Goal: Navigation & Orientation: Find specific page/section

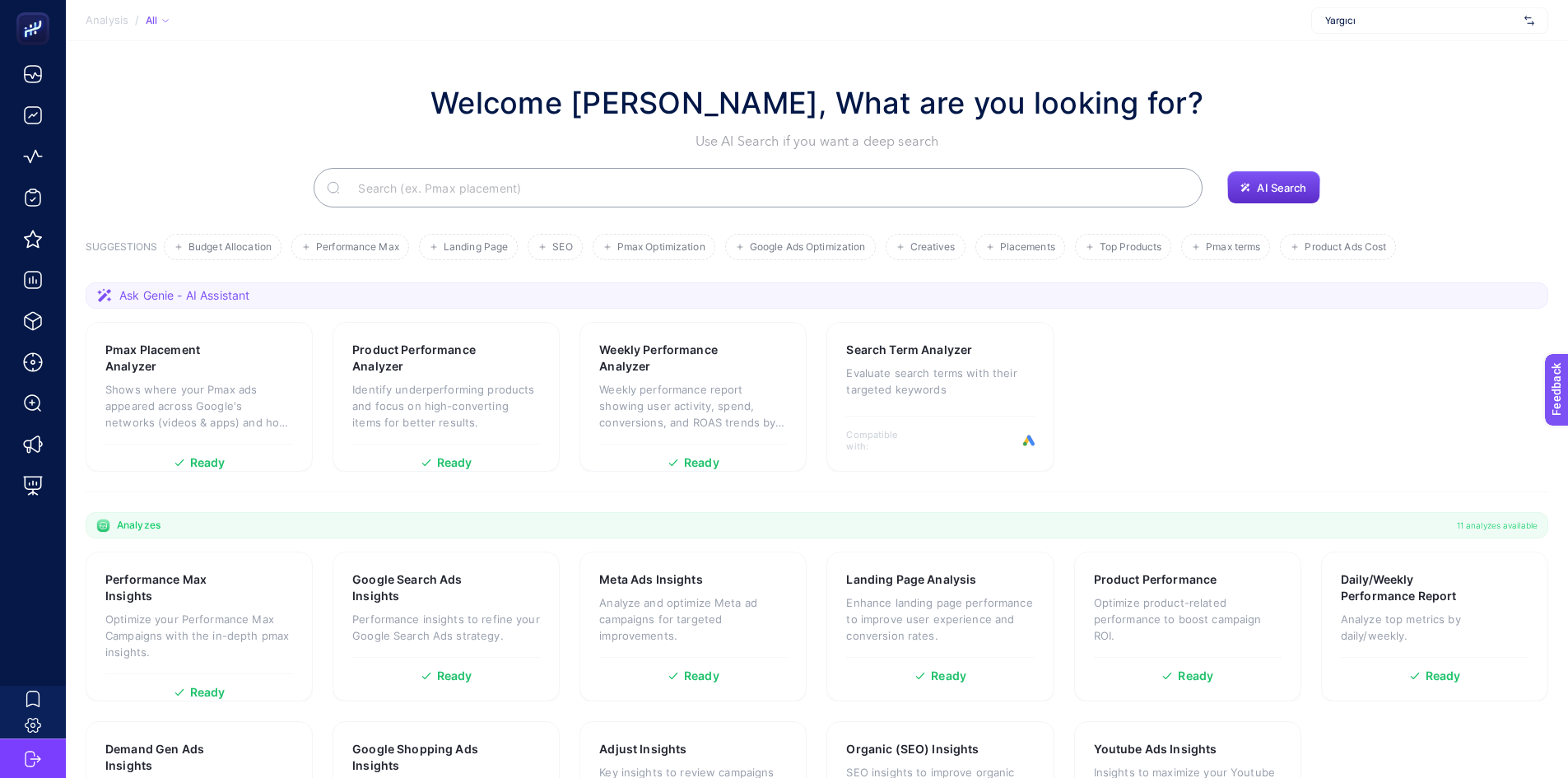
click at [172, 23] on section "Analysis / All Yargıcı" at bounding box center [816, 20] width 1502 height 41
click at [167, 17] on icon at bounding box center [165, 20] width 8 height 8
click at [167, 19] on icon at bounding box center [165, 20] width 8 height 8
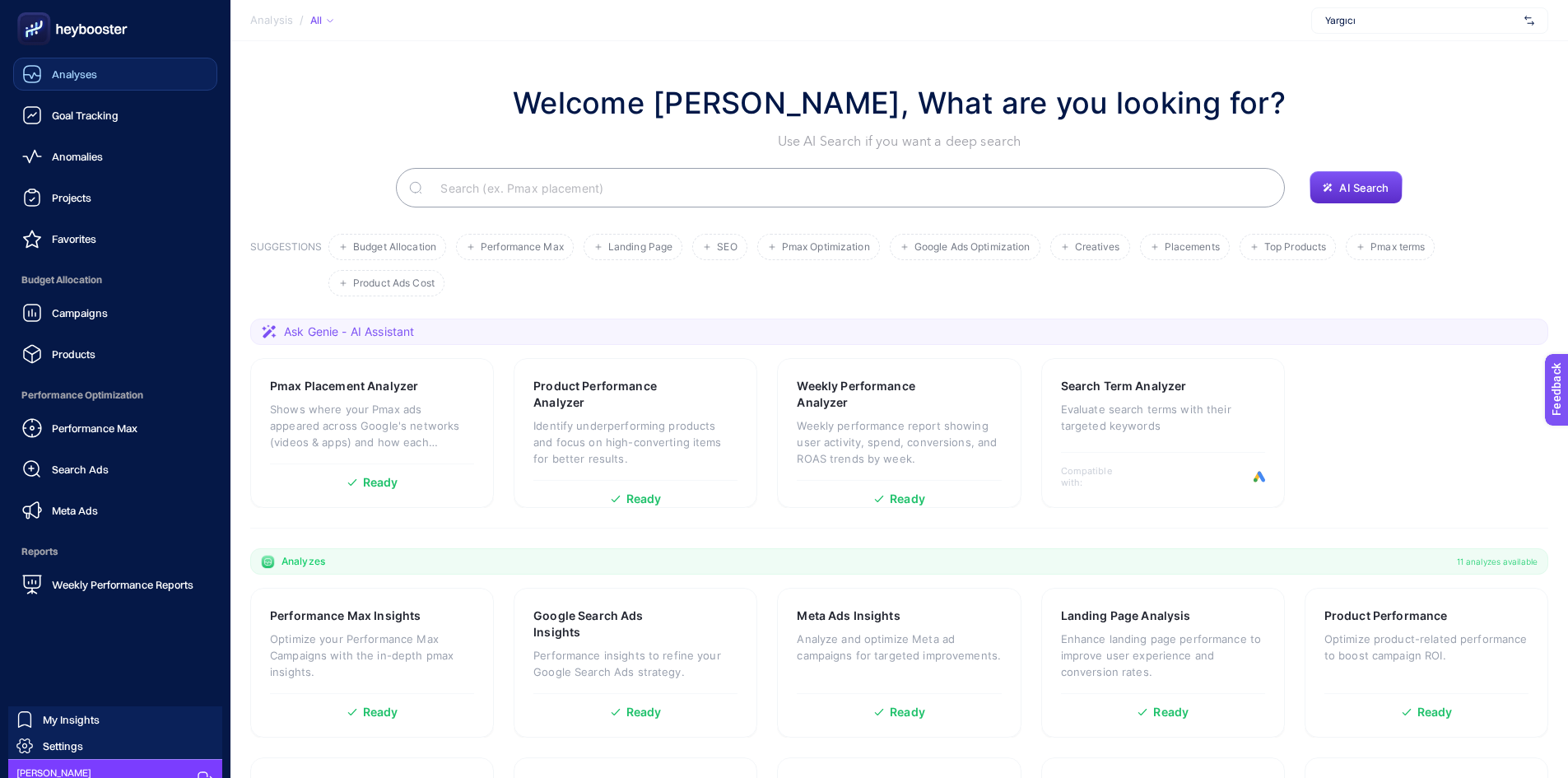
click at [86, 75] on span "Analyses" at bounding box center [74, 74] width 45 height 13
click at [86, 75] on span "Analyses" at bounding box center [75, 74] width 47 height 13
click at [112, 197] on link "Projects" at bounding box center [115, 198] width 205 height 33
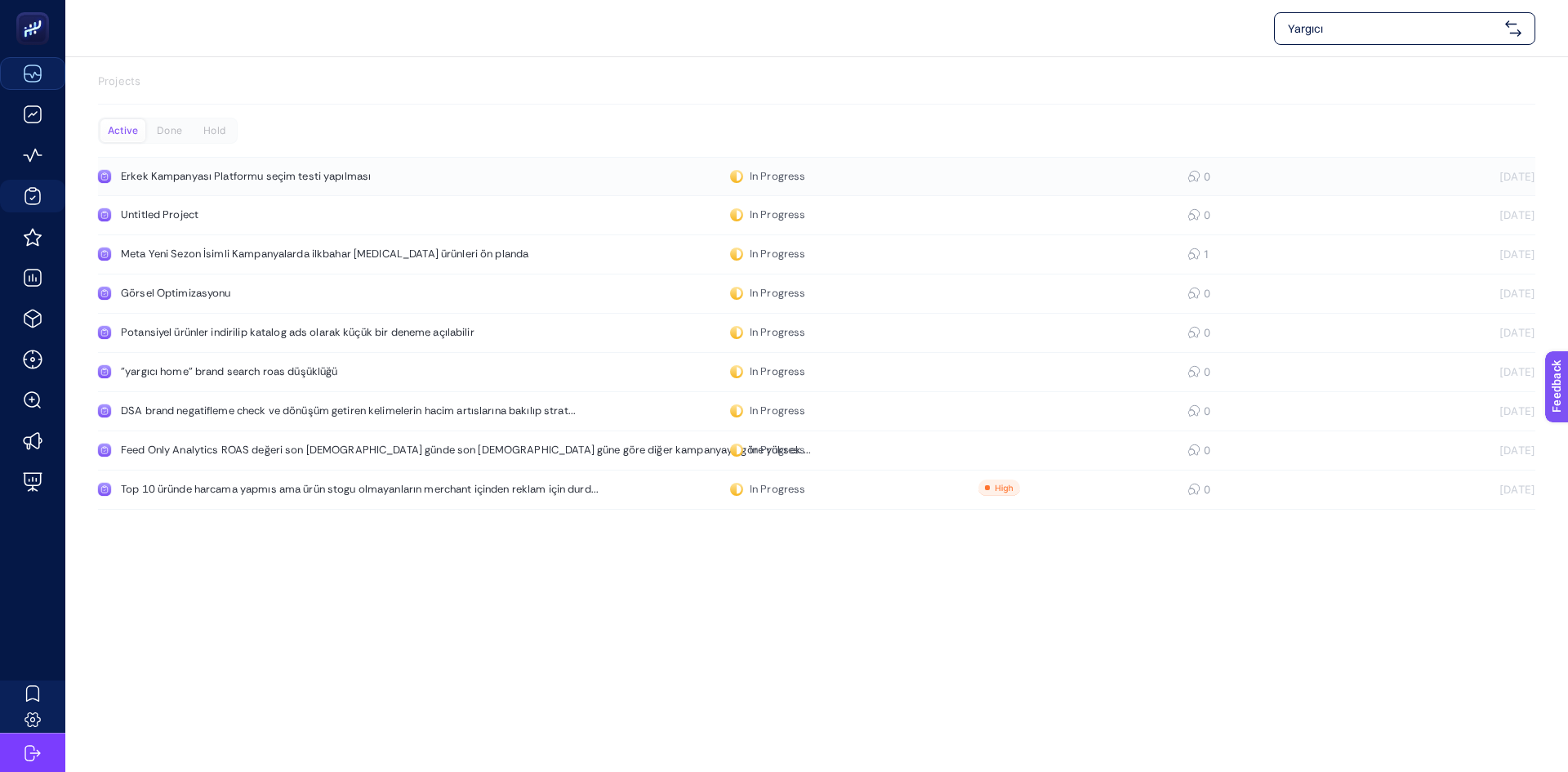
click at [423, 179] on div "Erkek Kampanyası Platformu seçim testi yapılması" at bounding box center [310, 176] width 378 height 13
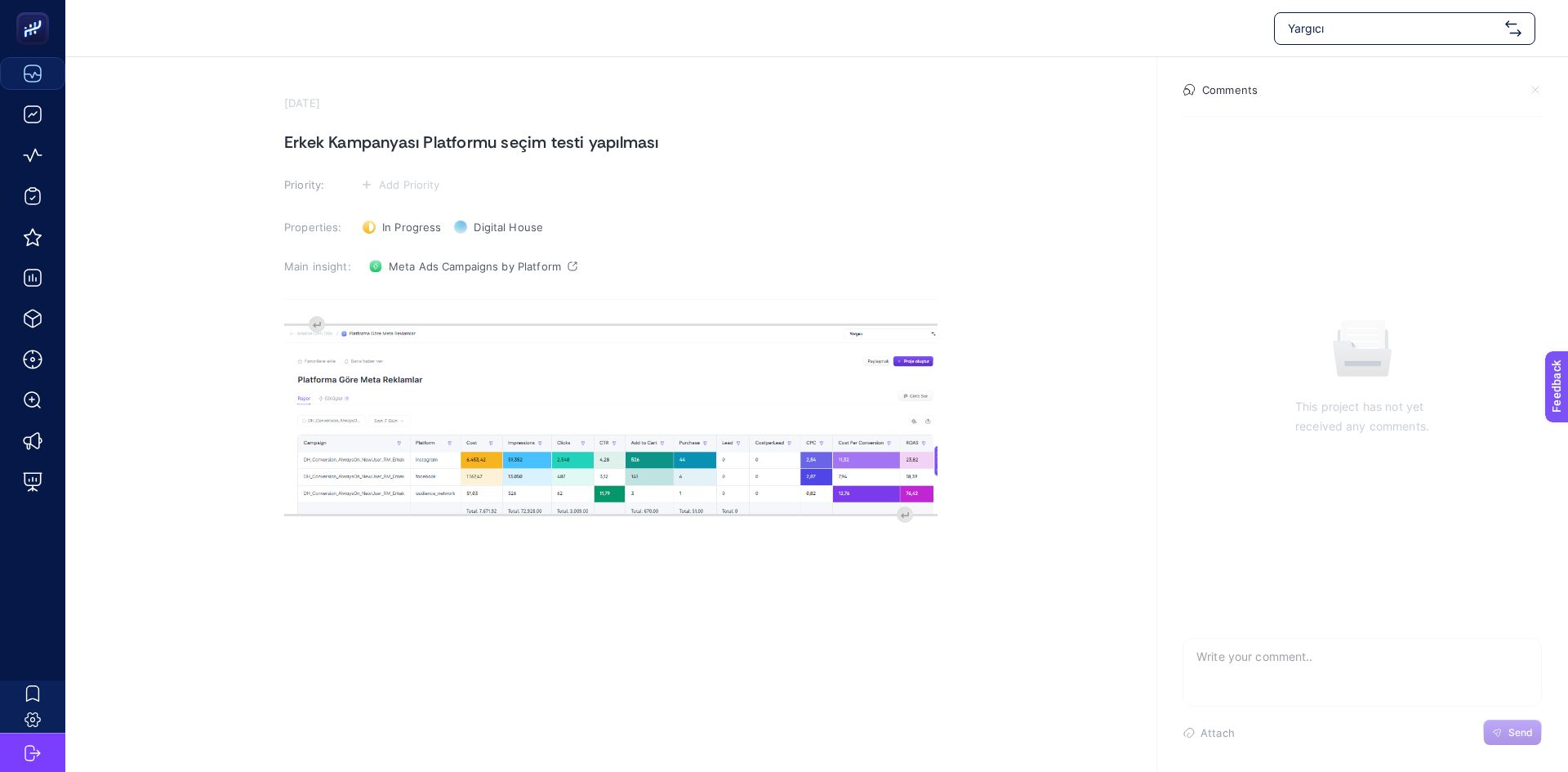
click at [446, 486] on img "Rich Text Editor. Editing area: main" at bounding box center [610, 420] width 653 height 188
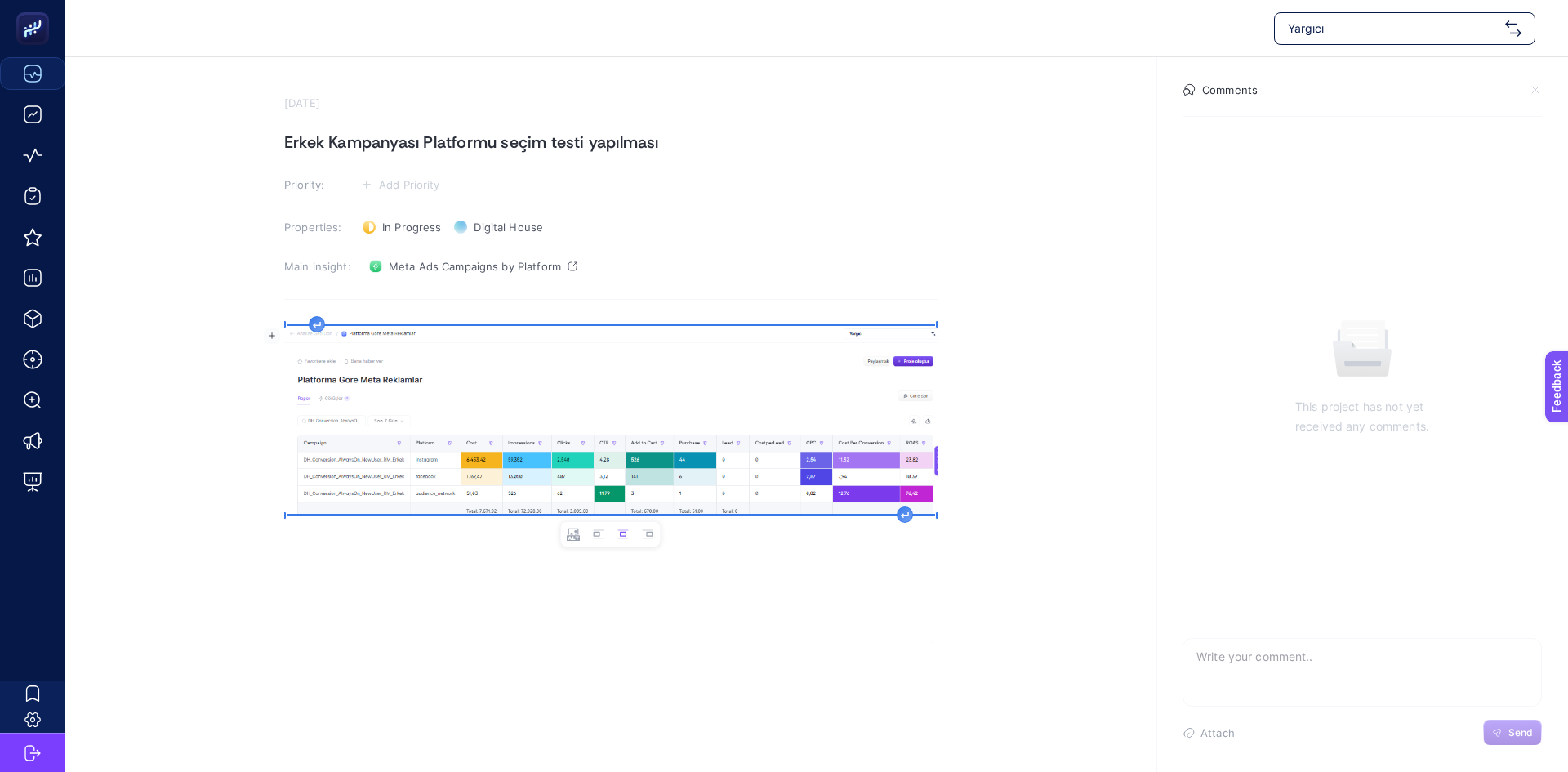
click at [910, 517] on div "Rich Text Editor. Editing area: main" at bounding box center [905, 515] width 17 height 17
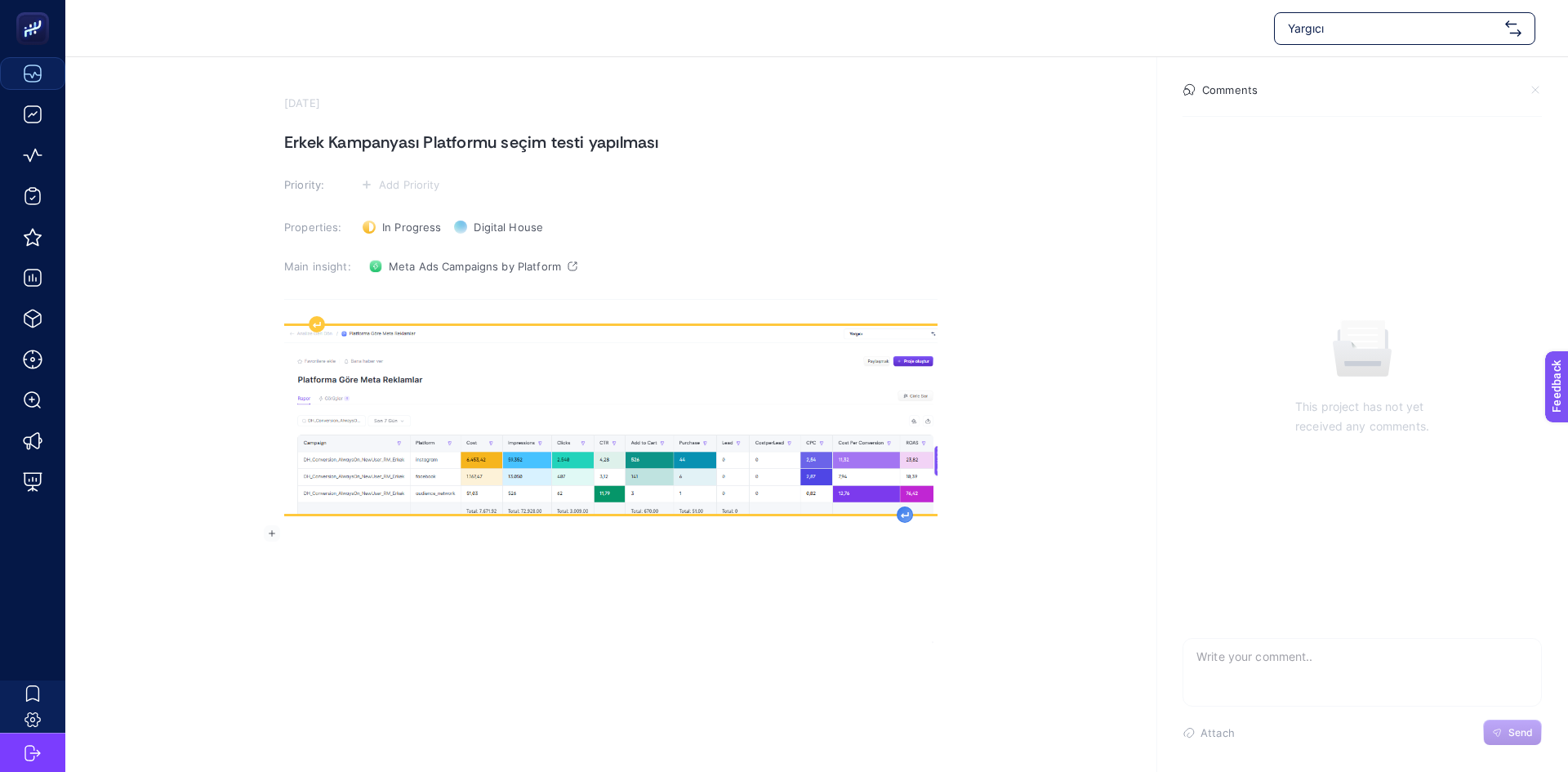
click at [910, 517] on div "Rich Text Editor. Editing area: main" at bounding box center [905, 515] width 17 height 17
click at [525, 454] on img "Rich Text Editor. Editing area: main" at bounding box center [610, 420] width 653 height 188
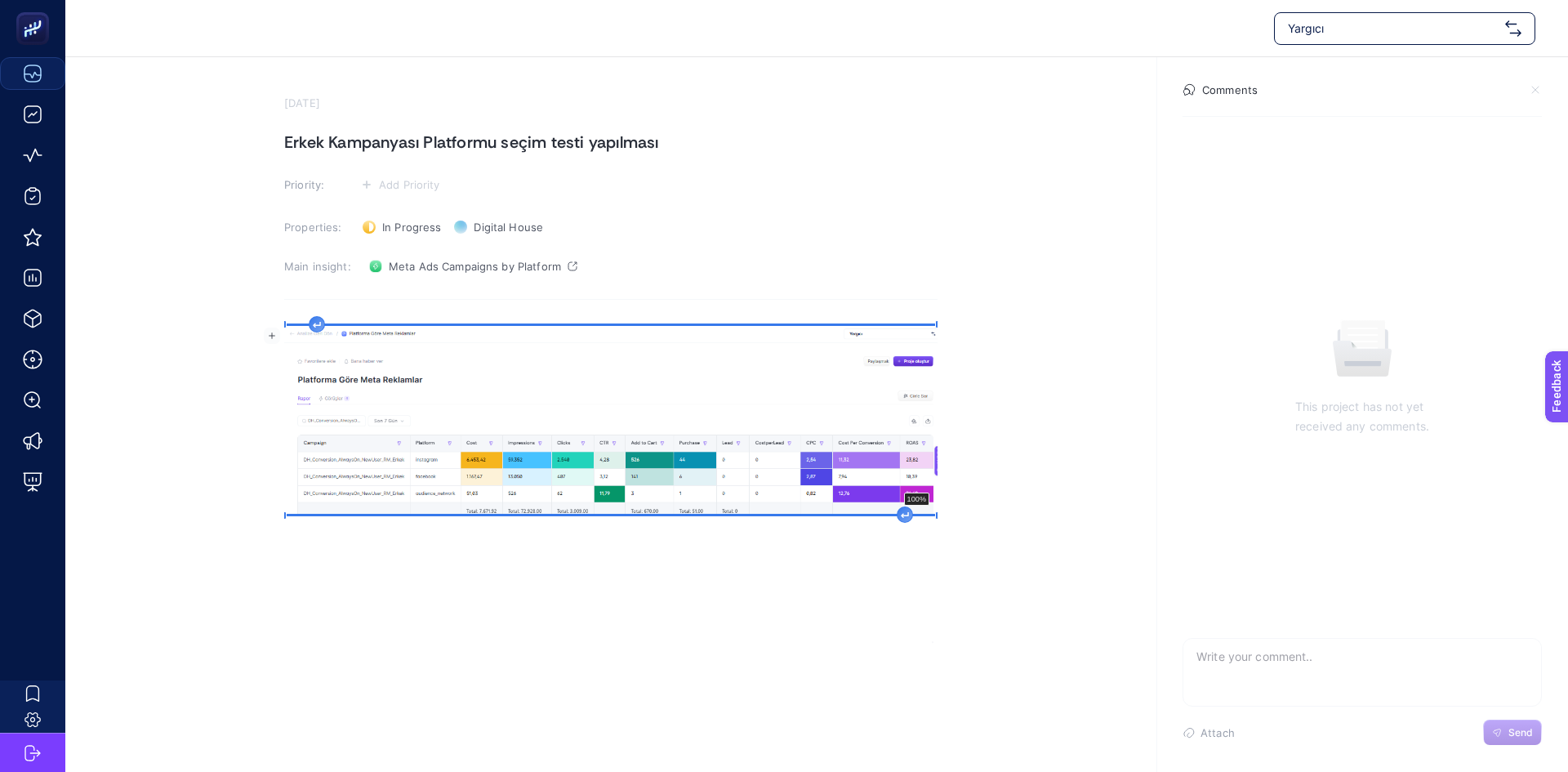
drag, startPoint x: 935, startPoint y: 517, endPoint x: 980, endPoint y: 582, distance: 79.1
click at [980, 582] on section "[DATE] Erkek Kampanyası Platformu seçim testi yapılması Priority: Add Priority …" at bounding box center [817, 349] width 1503 height 585
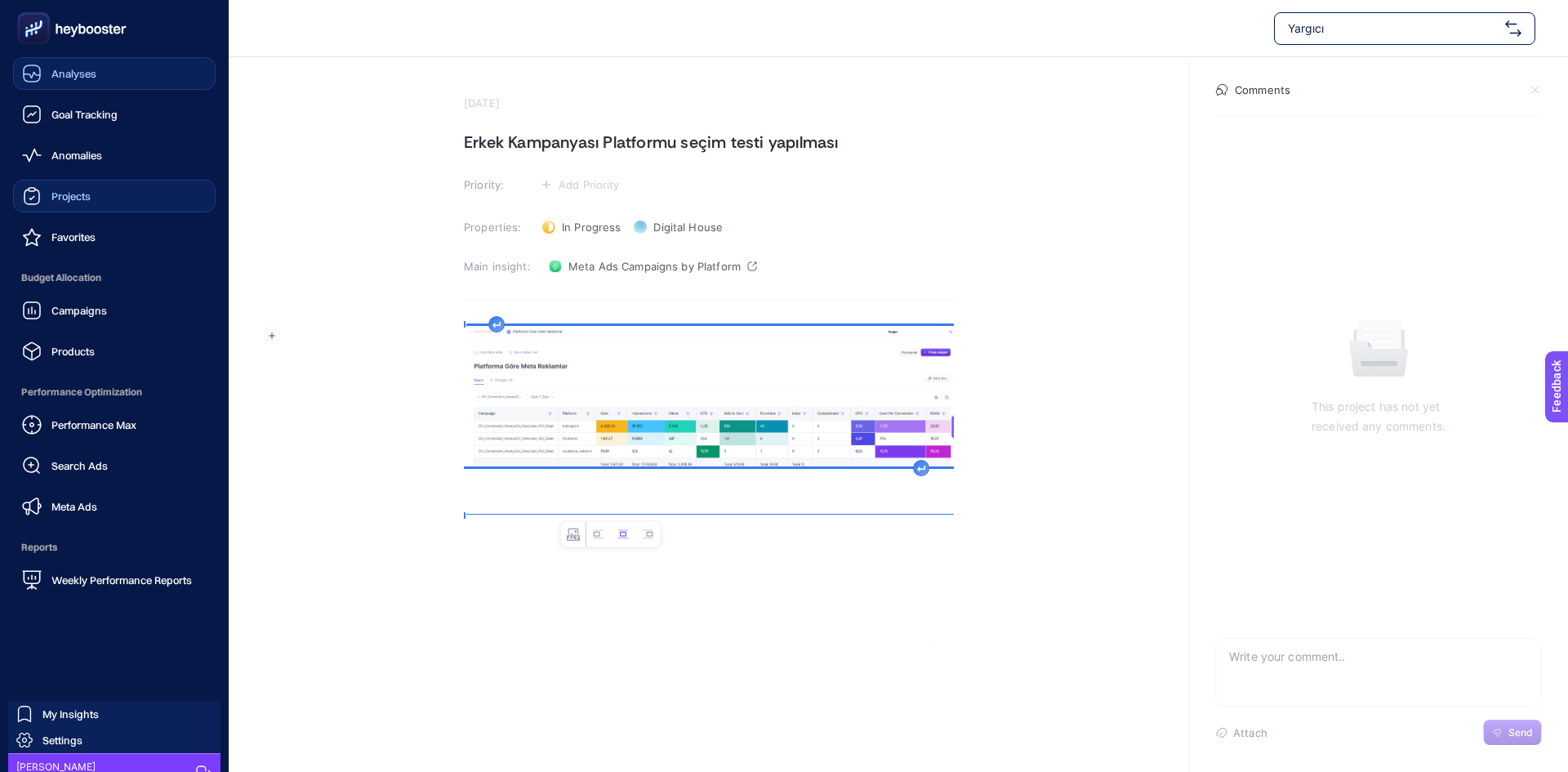
click at [109, 199] on link "Projects" at bounding box center [114, 197] width 203 height 33
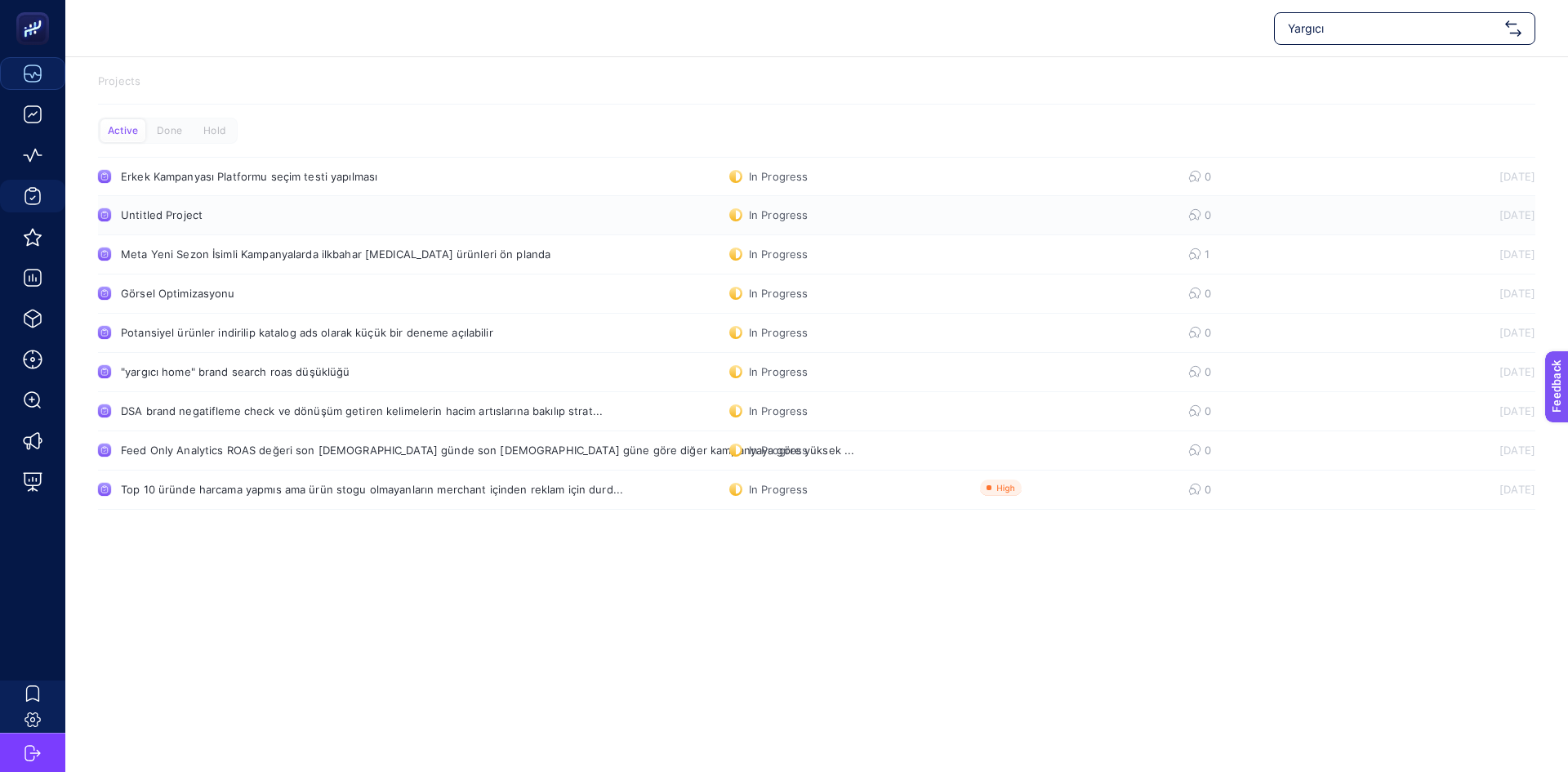
click at [226, 221] on div "Untitled Project" at bounding box center [310, 215] width 378 height 13
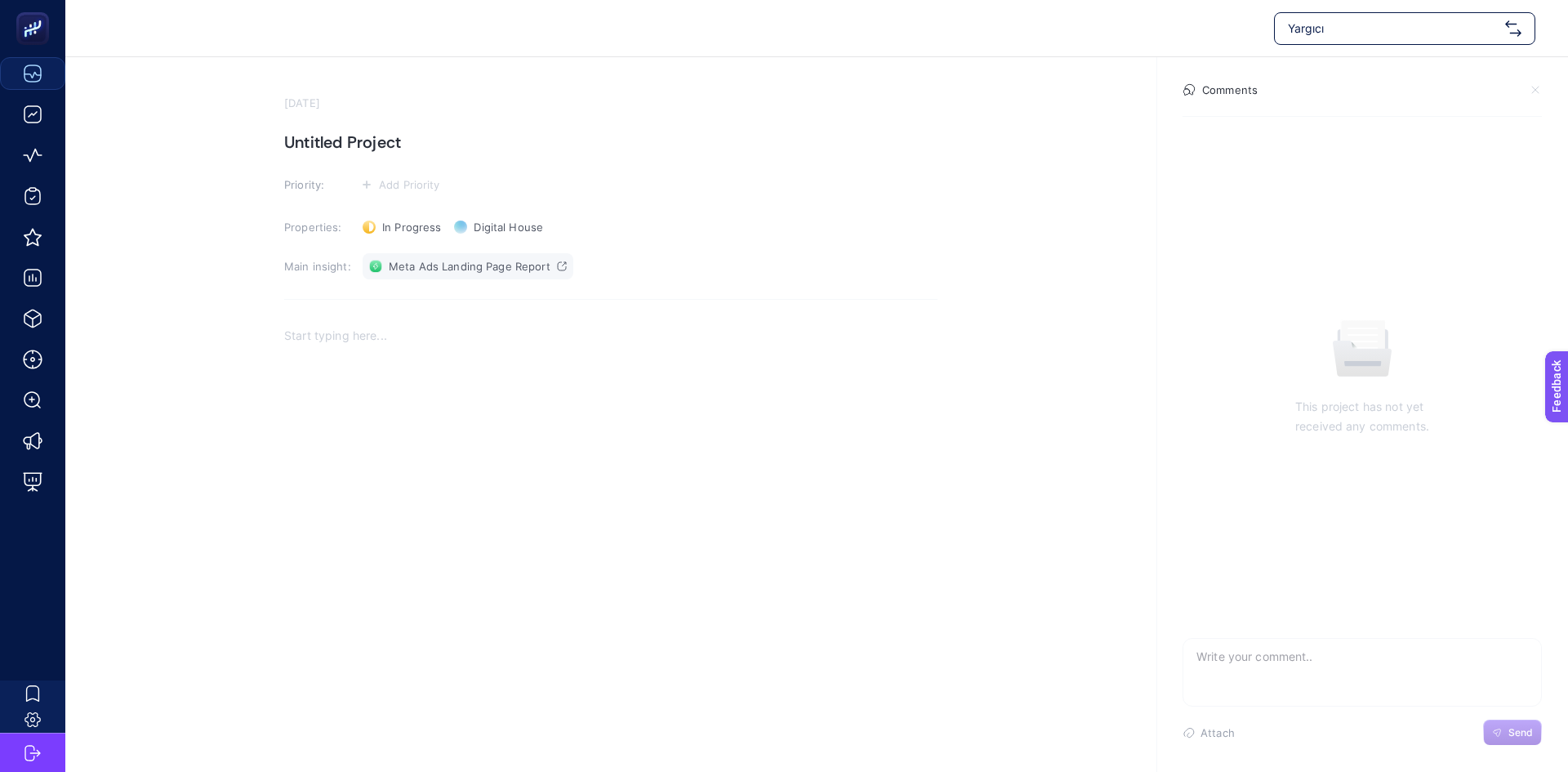
click at [454, 269] on span "Meta Ads Landing Page Report" at bounding box center [469, 267] width 162 height 13
click at [497, 270] on span "Meta Ads Landing Page Report" at bounding box center [469, 267] width 162 height 13
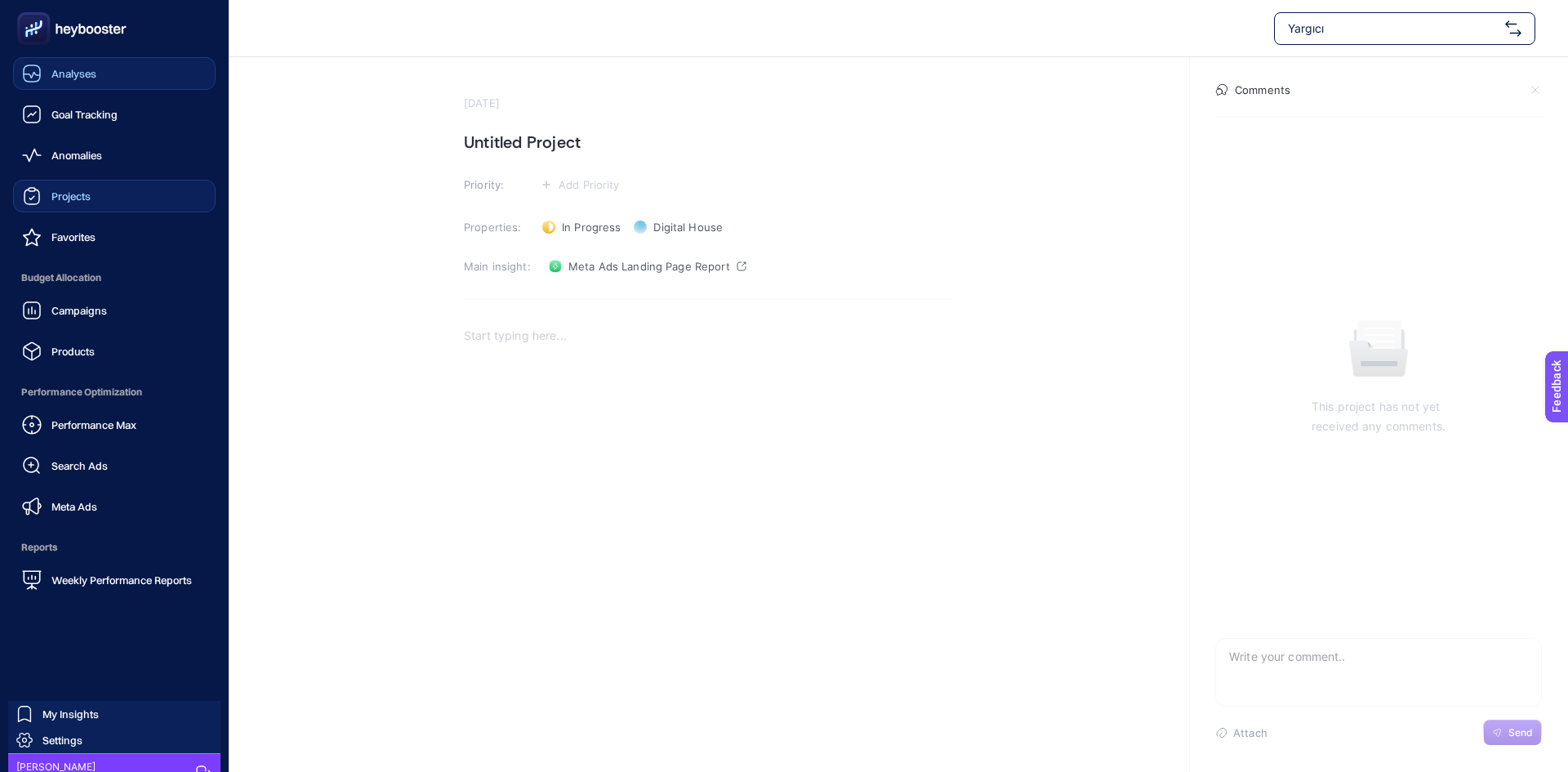
click at [108, 203] on link "Projects" at bounding box center [114, 197] width 203 height 33
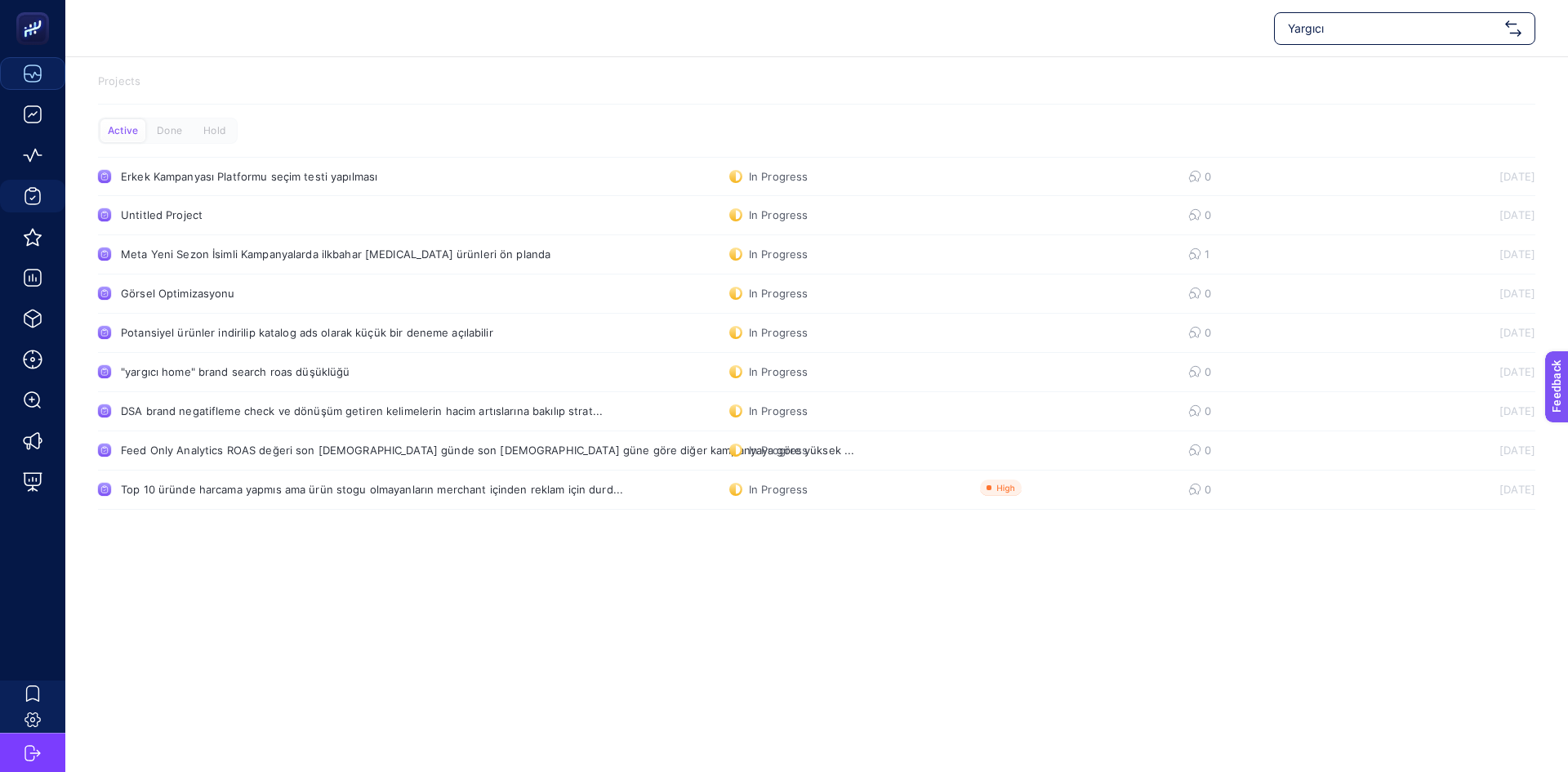
click at [1124, 571] on div "Yargıcı Projects Active Done Hold Erkek Kampanyası Platformu seçim testi yapılm…" at bounding box center [784, 386] width 1568 height 772
click at [303, 495] on div "Top 10 üründe harcama yapmıs ama ürün stogu olmayanların merchant içinden rekla…" at bounding box center [372, 490] width 502 height 13
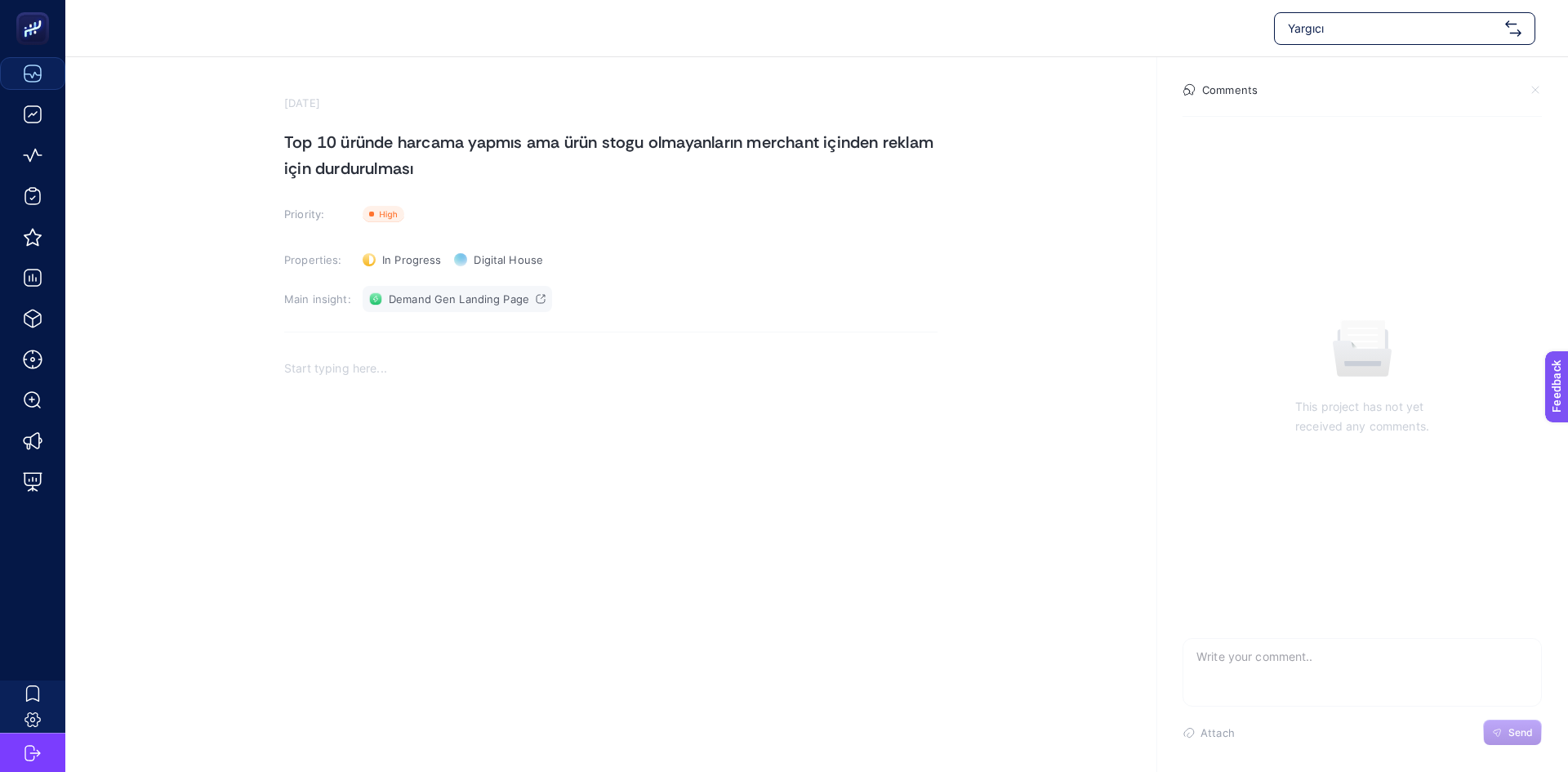
click at [492, 303] on span "Demand Gen Landing Page" at bounding box center [458, 299] width 141 height 13
